Goal: Information Seeking & Learning: Learn about a topic

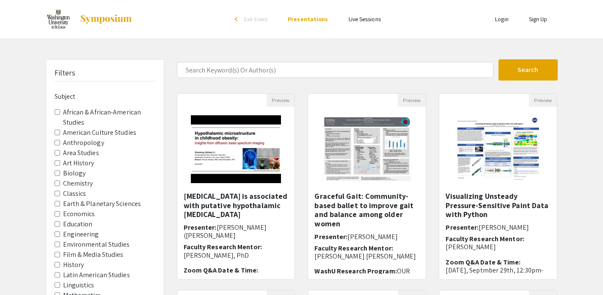
click at [276, 81] on div "Search 187 Results found Preview [MEDICAL_DATA] is associated with putative hyp…" at bounding box center [368, 282] width 394 height 447
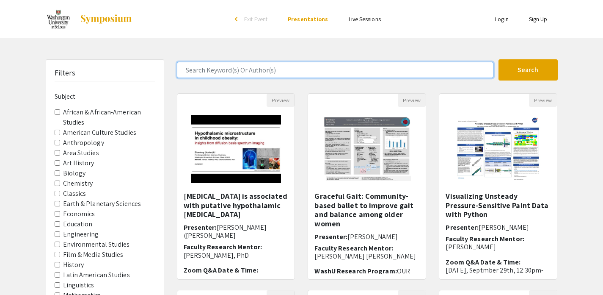
click at [273, 69] on input "Search Keyword(s) Or Author(s)" at bounding box center [335, 70] width 317 height 16
click at [498, 59] on button "Search" at bounding box center [527, 69] width 59 height 21
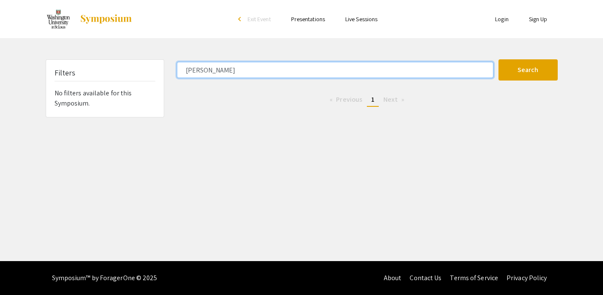
click at [256, 76] on input "[PERSON_NAME]" at bounding box center [335, 70] width 317 height 16
click at [256, 75] on input "[PERSON_NAME]" at bounding box center [335, 70] width 317 height 16
type input "anthro"
click at [498, 59] on button "Search" at bounding box center [527, 69] width 59 height 21
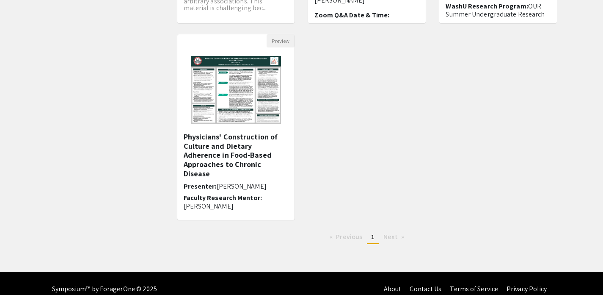
scroll to position [251, 0]
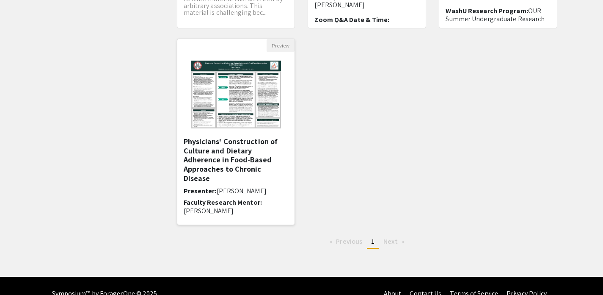
click at [222, 206] on p "[PERSON_NAME]" at bounding box center [236, 210] width 105 height 8
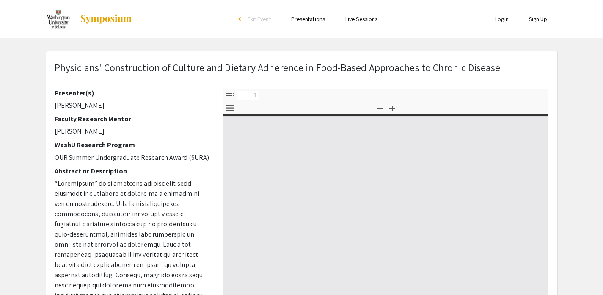
select select "custom"
type input "0"
select select "custom"
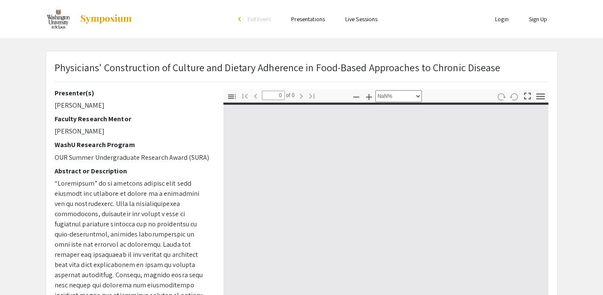
type input "1"
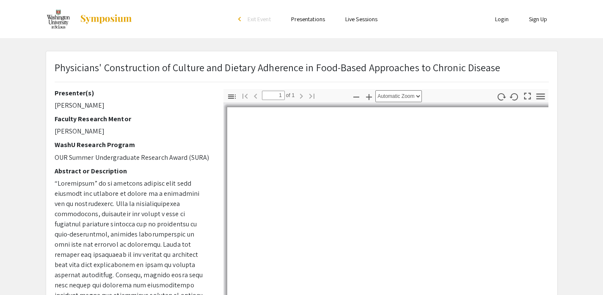
scroll to position [260, 0]
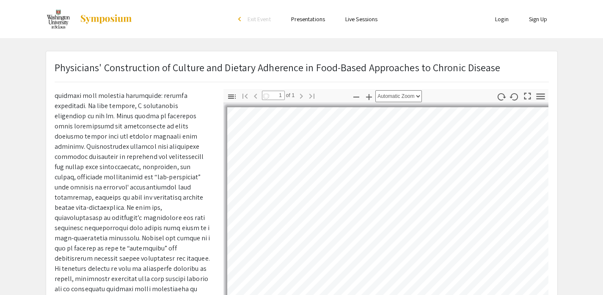
select select "auto"
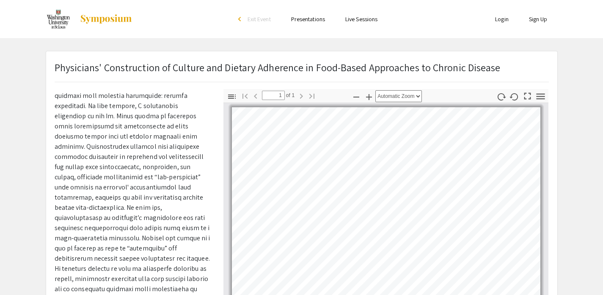
scroll to position [231, 0]
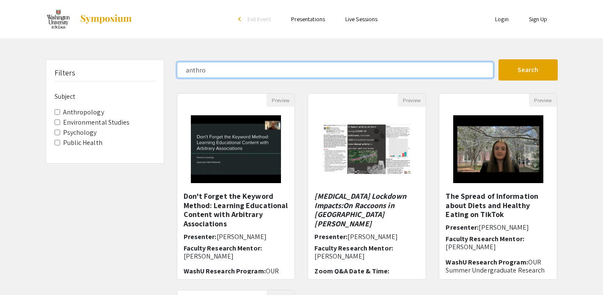
click at [216, 76] on input "anthro" at bounding box center [335, 70] width 317 height 16
type input "[PERSON_NAME]"
click at [498, 59] on button "Search" at bounding box center [527, 69] width 59 height 21
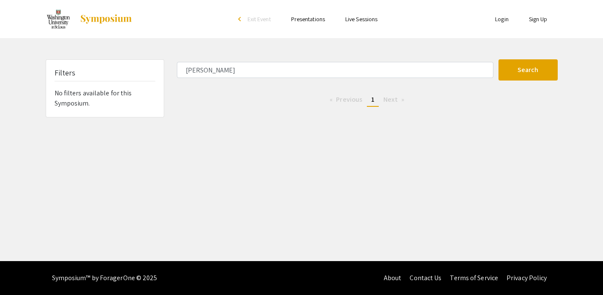
click at [313, 20] on link "Presentations" at bounding box center [308, 19] width 34 height 8
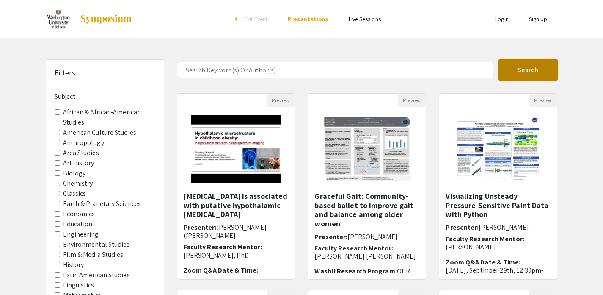
click at [527, 72] on button "Search" at bounding box center [527, 69] width 59 height 21
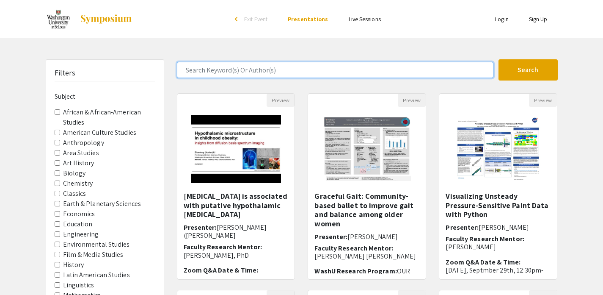
click at [440, 72] on input "Search Keyword(s) Or Author(s)" at bounding box center [335, 70] width 317 height 16
type input "c"
type input "[MEDICAL_DATA]"
click at [498, 59] on button "Search" at bounding box center [527, 69] width 59 height 21
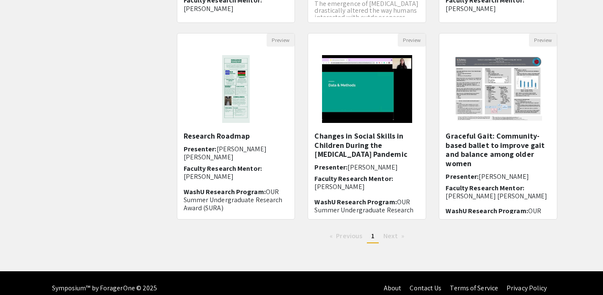
scroll to position [267, 0]
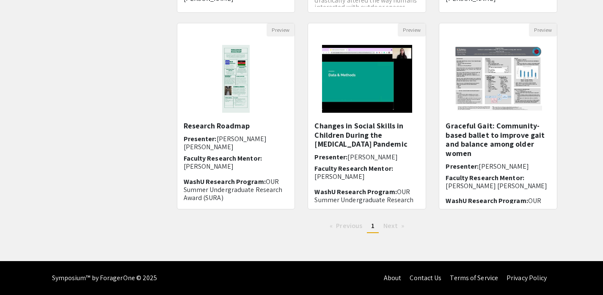
click at [385, 229] on span "Next page" at bounding box center [390, 225] width 14 height 9
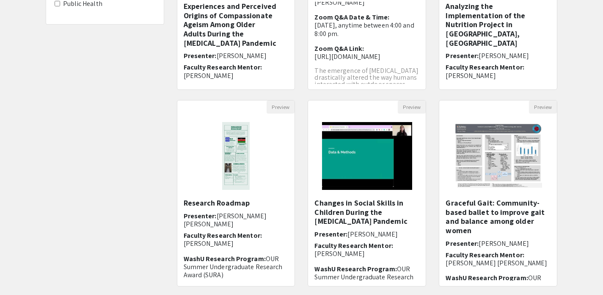
scroll to position [0, 0]
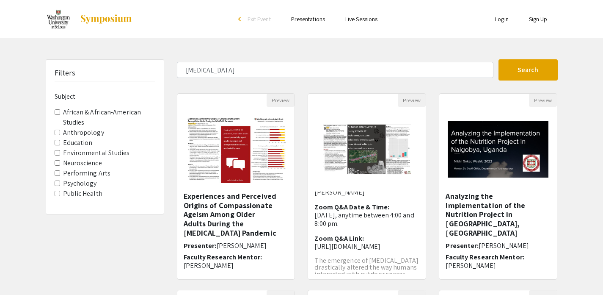
click at [86, 19] on img at bounding box center [106, 19] width 53 height 10
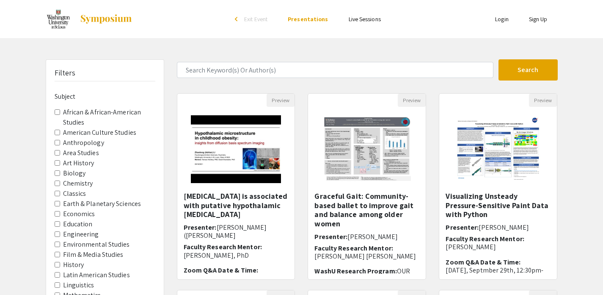
click at [55, 20] on img at bounding box center [59, 18] width 26 height 21
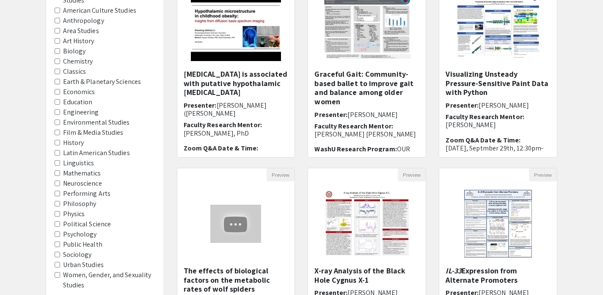
scroll to position [267, 0]
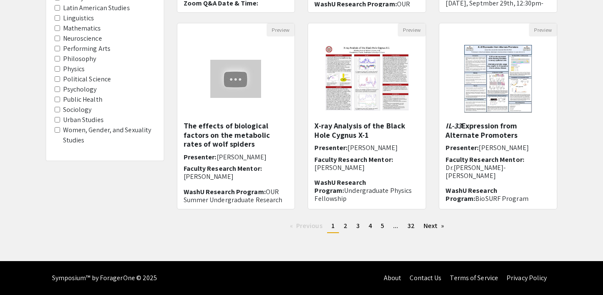
type input "[MEDICAL_DATA]"
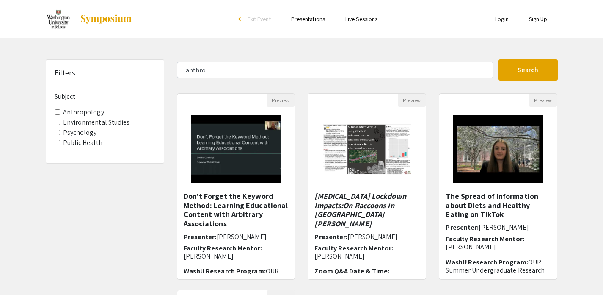
type input "[PERSON_NAME]"
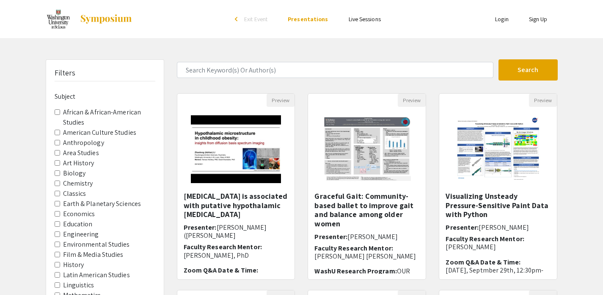
click at [83, 141] on label "Anthropology" at bounding box center [83, 143] width 41 height 10
click at [60, 141] on input "Anthropology" at bounding box center [58, 143] width 6 height 6
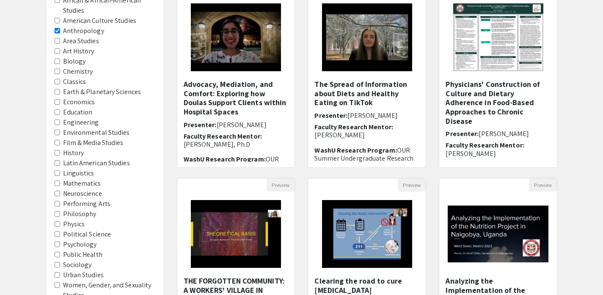
scroll to position [250, 0]
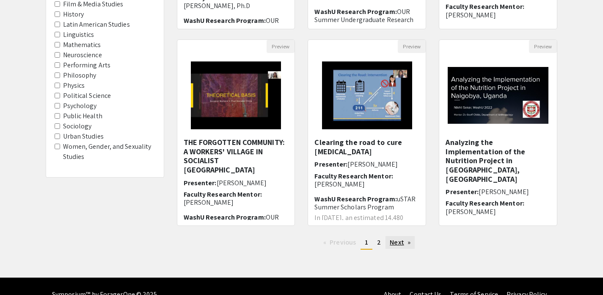
click at [401, 242] on link "Next page" at bounding box center [399, 242] width 29 height 13
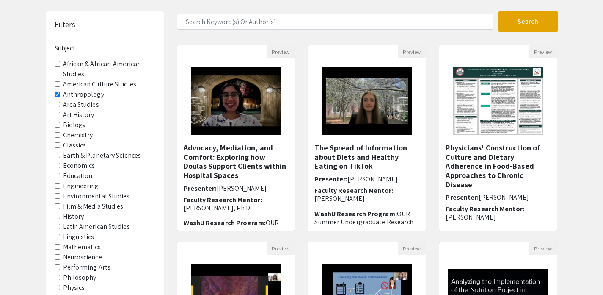
scroll to position [188, 0]
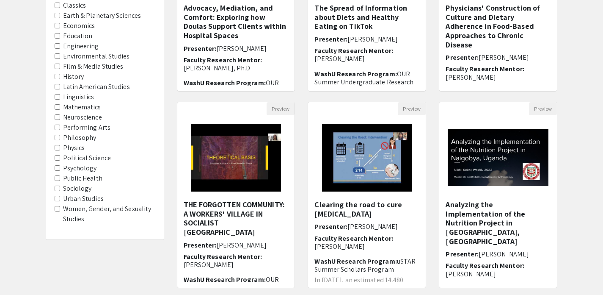
click at [80, 177] on label "Public Health" at bounding box center [82, 178] width 39 height 10
click at [60, 177] on Health "Public Health" at bounding box center [58, 178] width 6 height 6
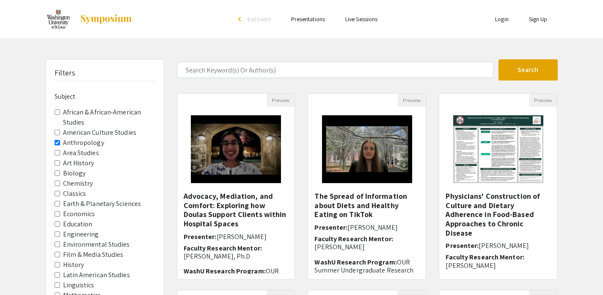
click at [77, 144] on label "Anthropology" at bounding box center [83, 143] width 41 height 10
click at [60, 144] on input "Anthropology" at bounding box center [58, 143] width 6 height 6
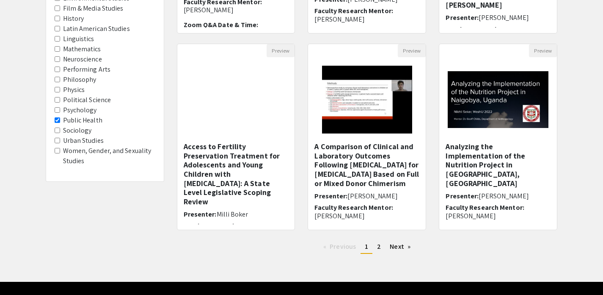
scroll to position [267, 0]
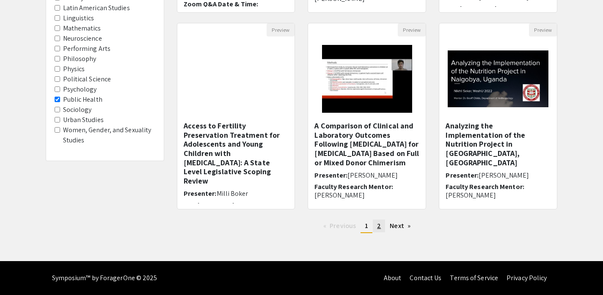
click at [377, 225] on span "2" at bounding box center [379, 225] width 4 height 9
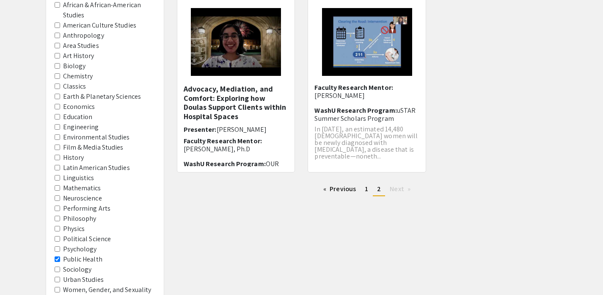
scroll to position [112, 0]
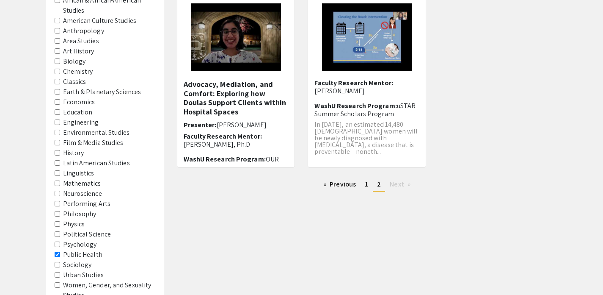
click at [76, 255] on label "Public Health" at bounding box center [82, 254] width 39 height 10
click at [60, 255] on Health "Public Health" at bounding box center [58, 254] width 6 height 6
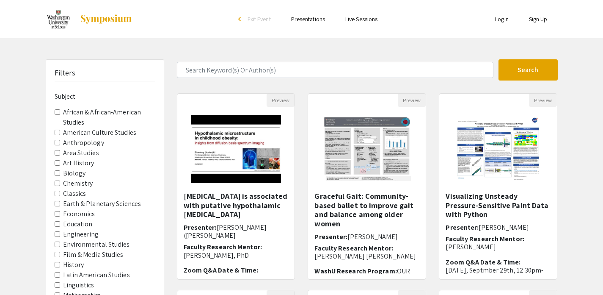
scroll to position [267, 0]
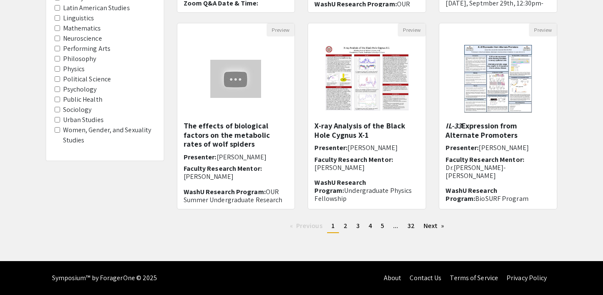
click at [73, 110] on label "Sociology" at bounding box center [77, 110] width 29 height 10
click at [60, 110] on input "Sociology" at bounding box center [58, 110] width 6 height 6
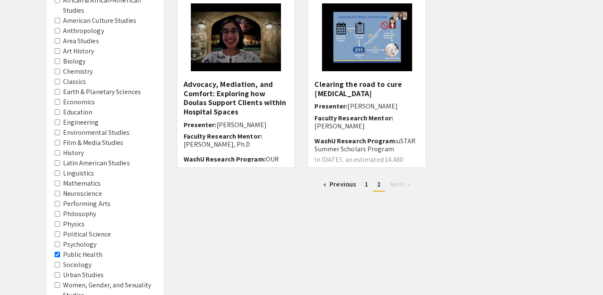
scroll to position [188, 0]
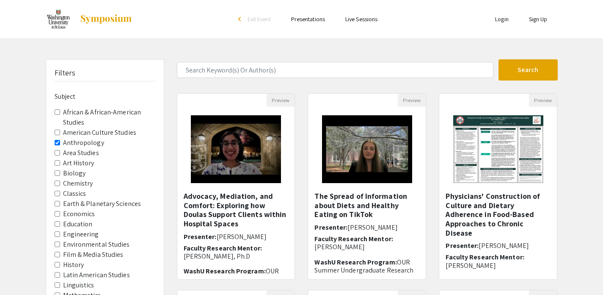
scroll to position [188, 0]
